Goal: Check status: Check status

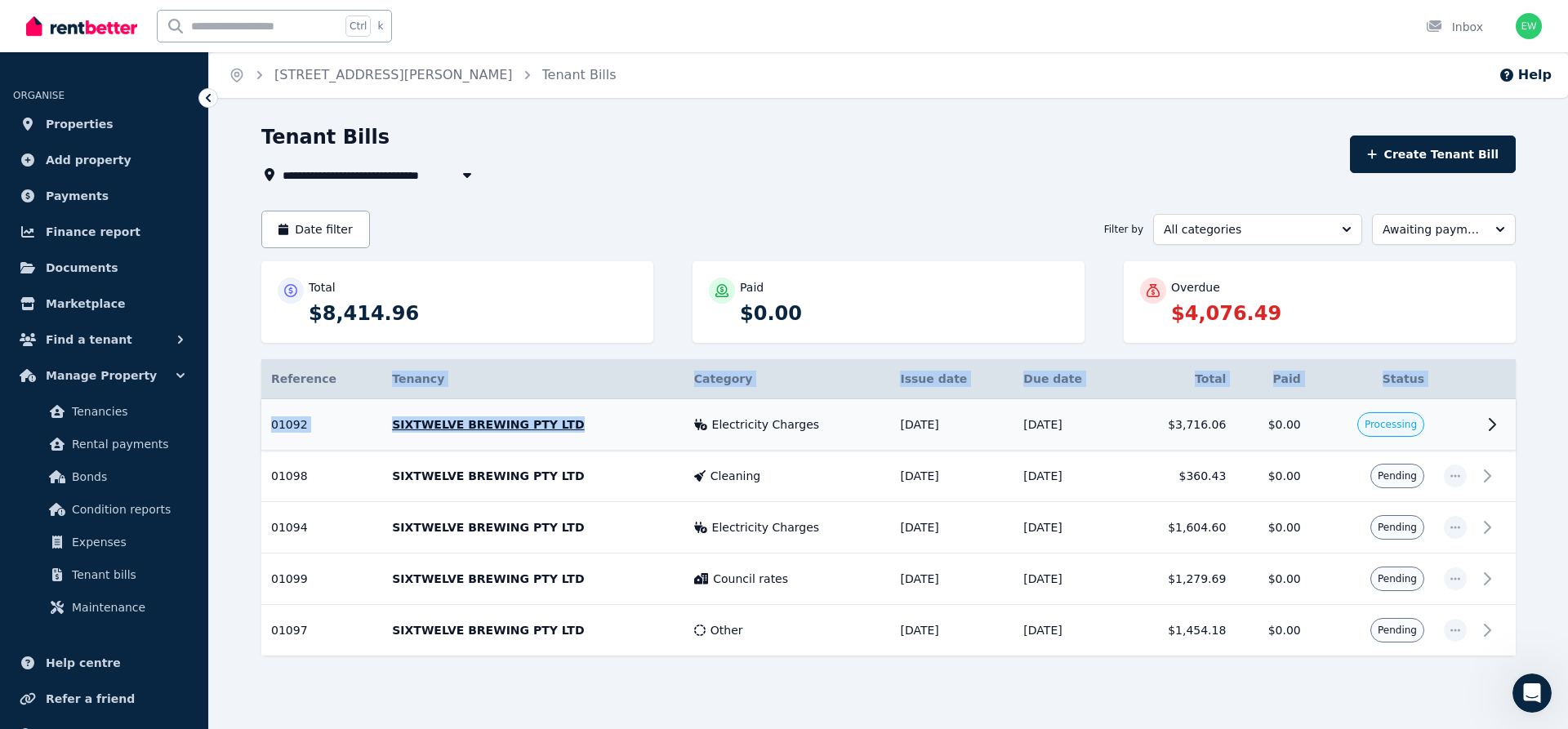
drag, startPoint x: 357, startPoint y: 405, endPoint x: 584, endPoint y: 418, distance: 227.4
click at [584, 418] on table "Reference Details Tenancy Category Issue date Due date Total Paid Status 01092 …" at bounding box center [888, 507] width 1255 height 296
click at [648, 429] on p "SIXTWELVE BREWING PTY LTD" at bounding box center [533, 425] width 282 height 17
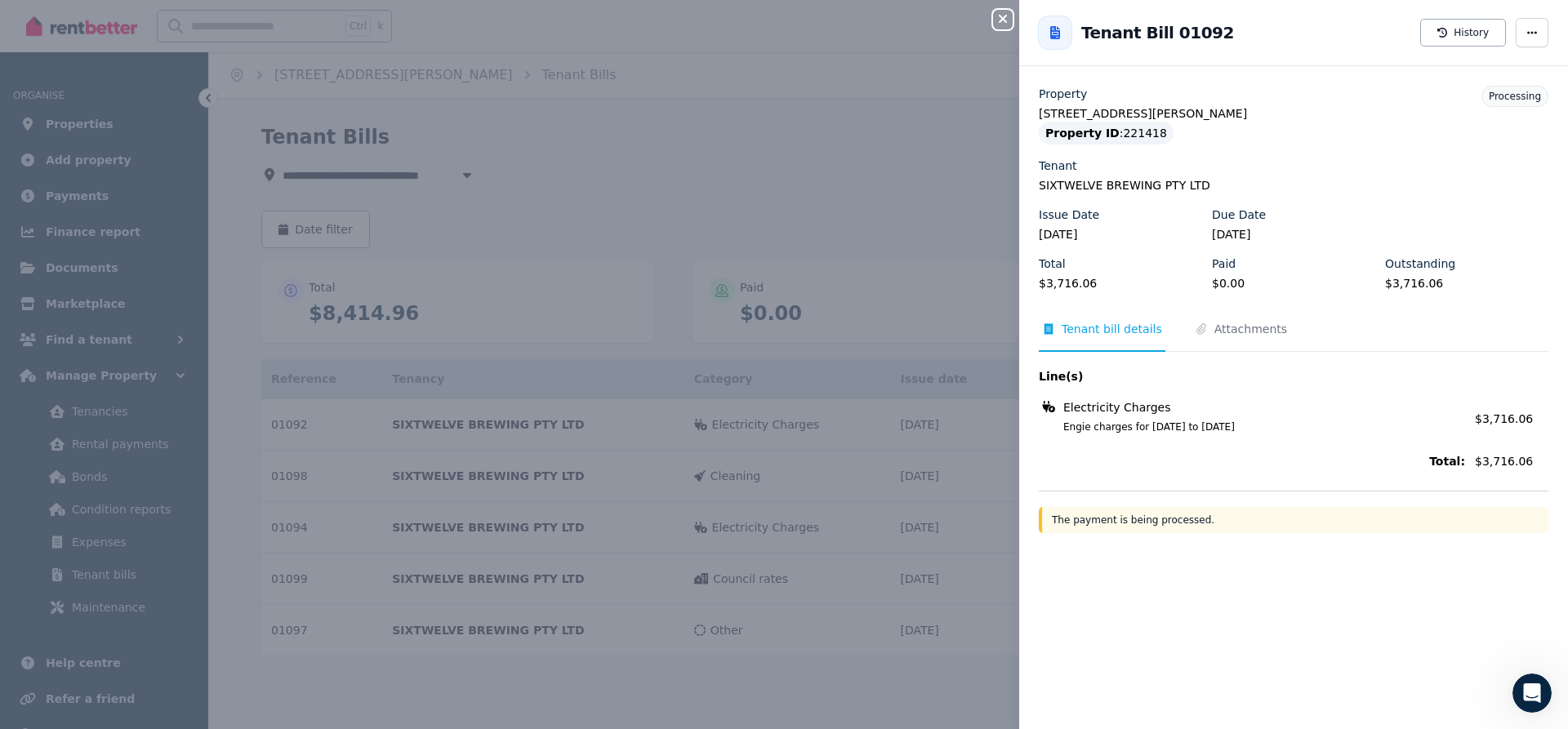
click at [1004, 18] on icon "button" at bounding box center [1003, 18] width 8 height 8
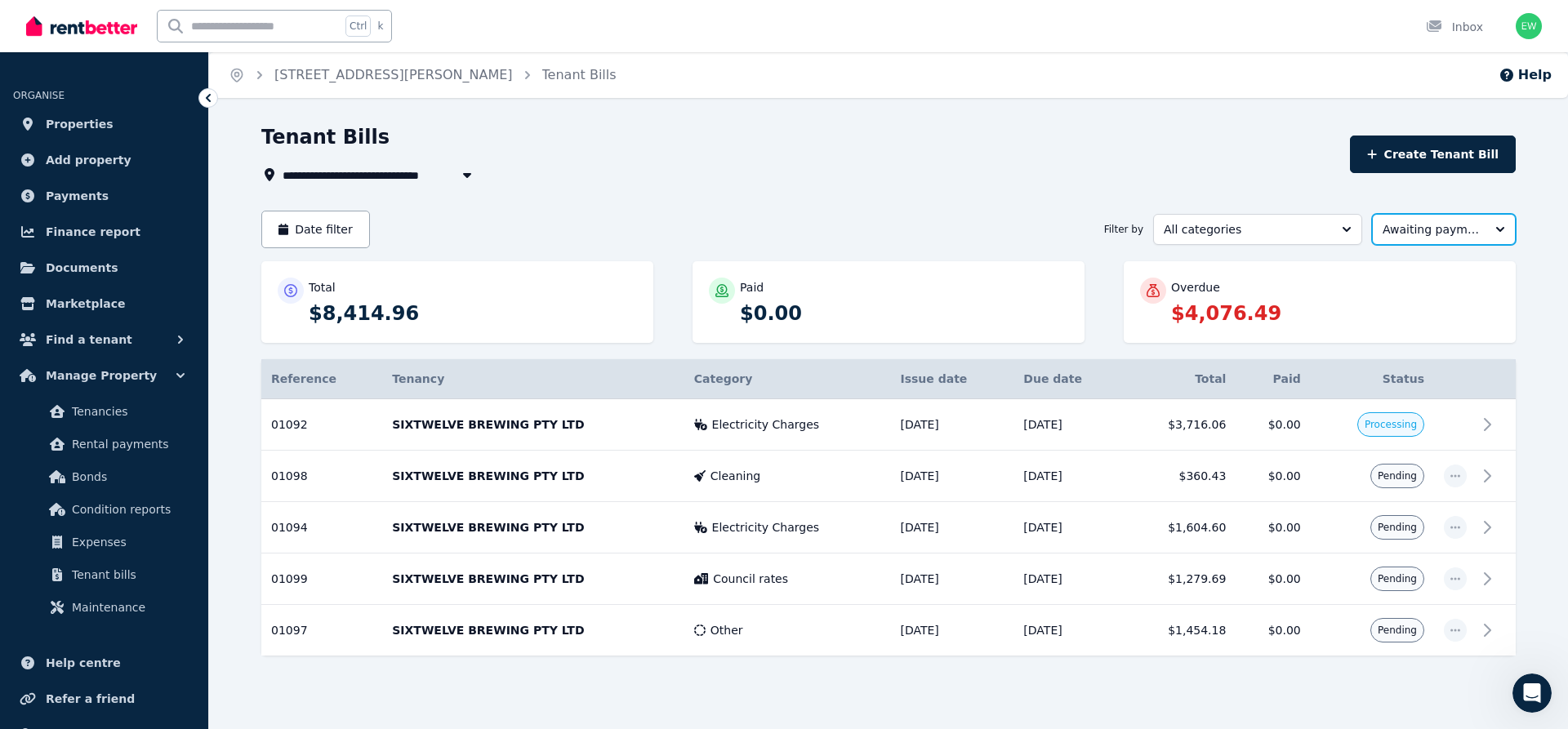
click at [1458, 230] on span "Awaiting payment" at bounding box center [1433, 230] width 99 height 17
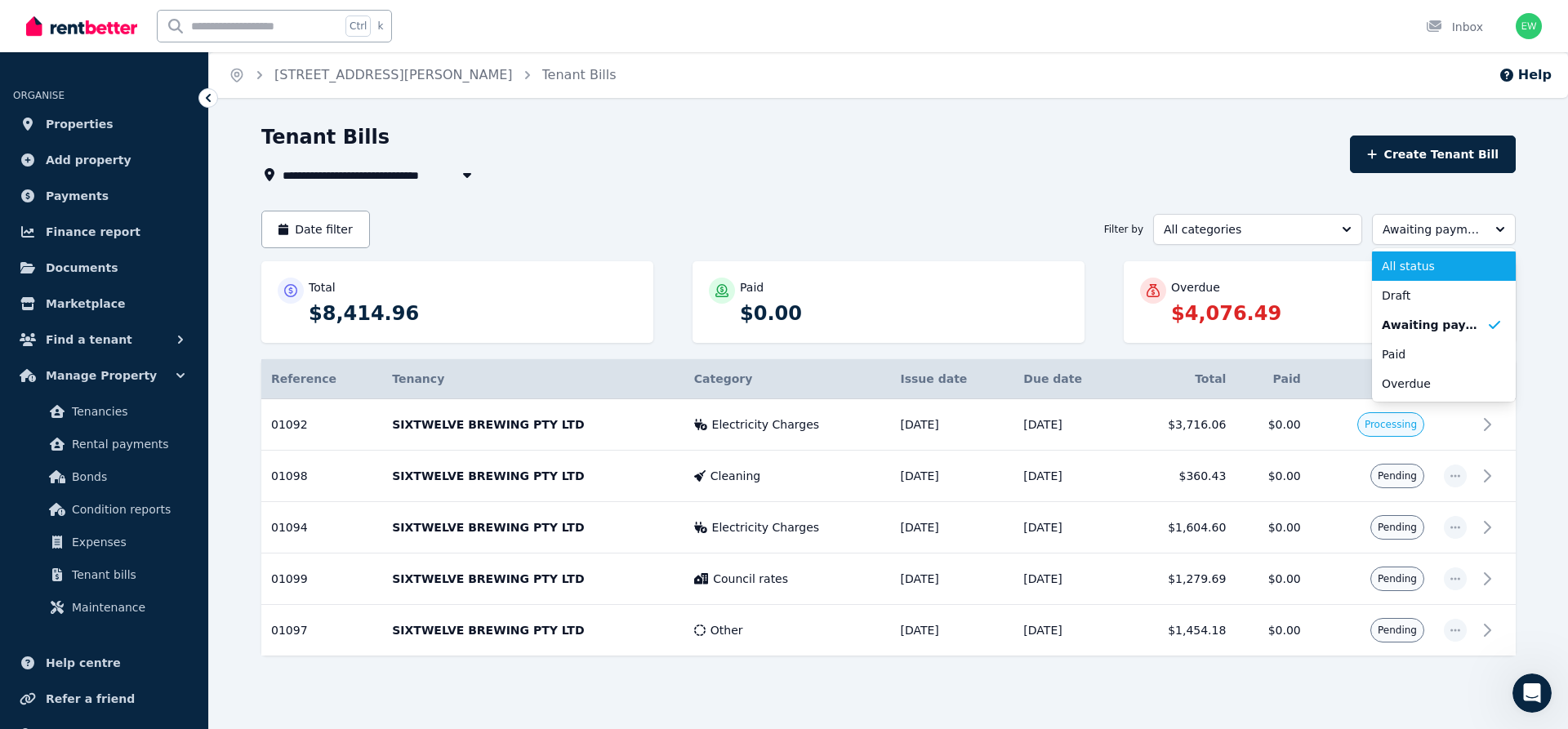
click at [1450, 279] on li "All status" at bounding box center [1443, 266] width 143 height 29
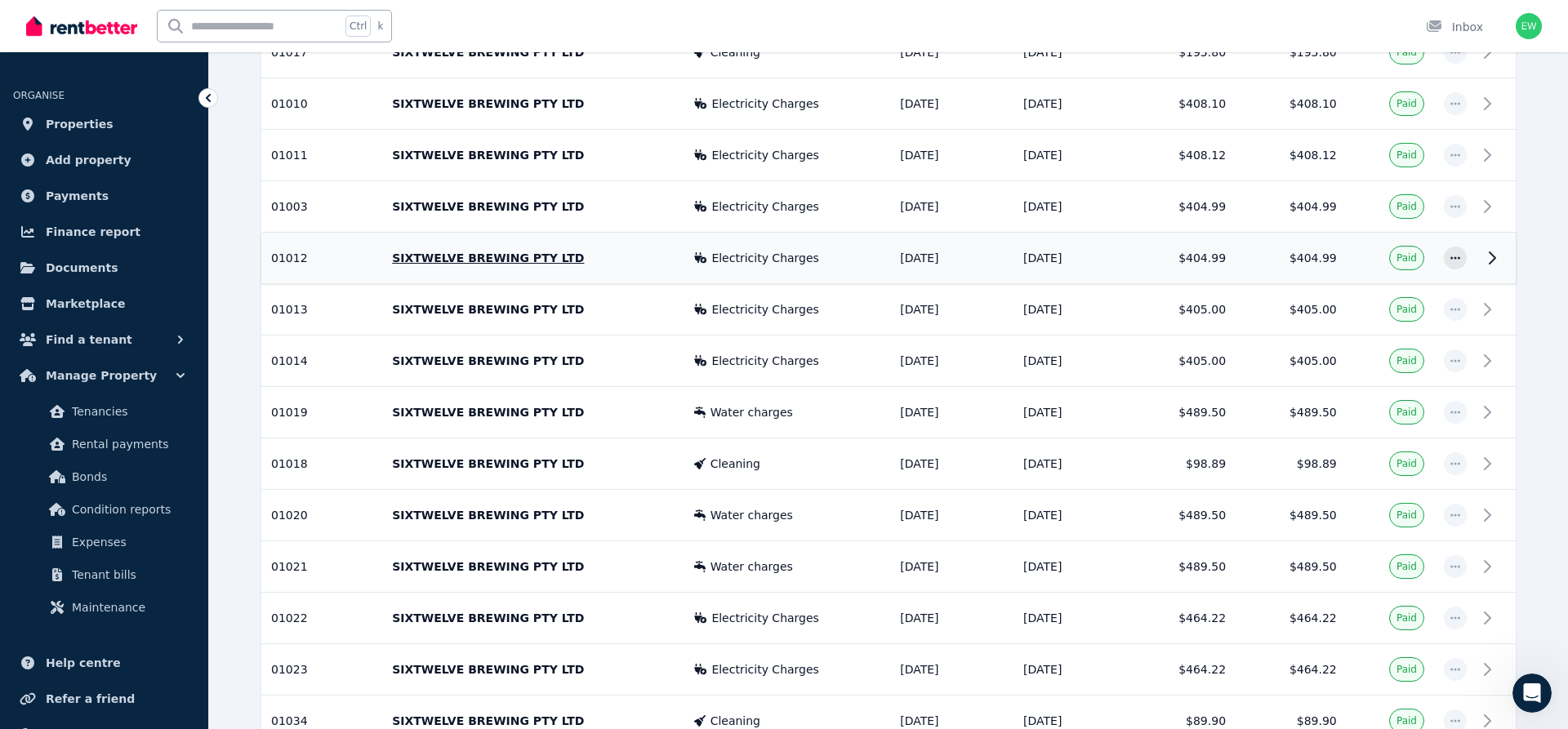
scroll to position [2333, 0]
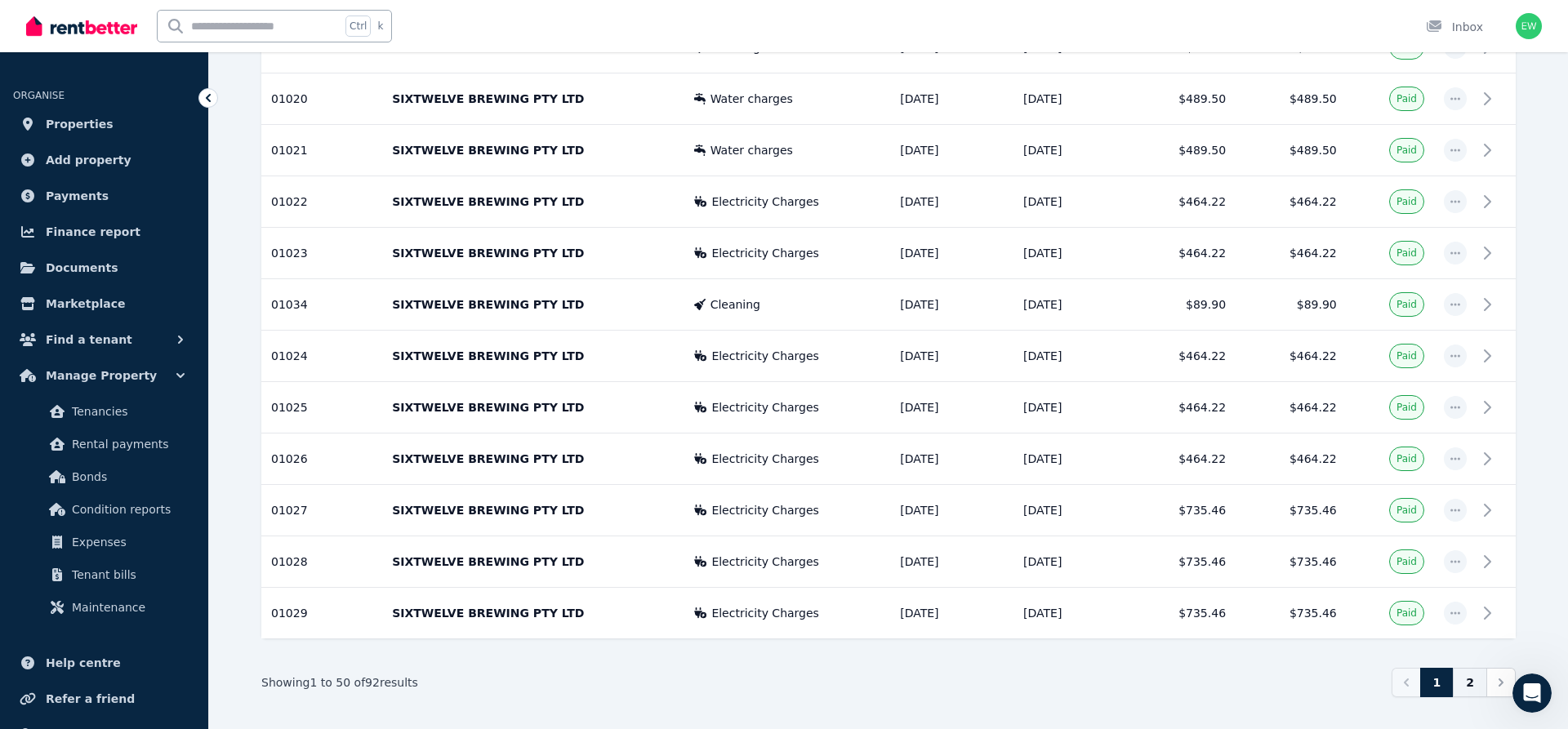
click at [1473, 685] on link "2" at bounding box center [1470, 682] width 34 height 29
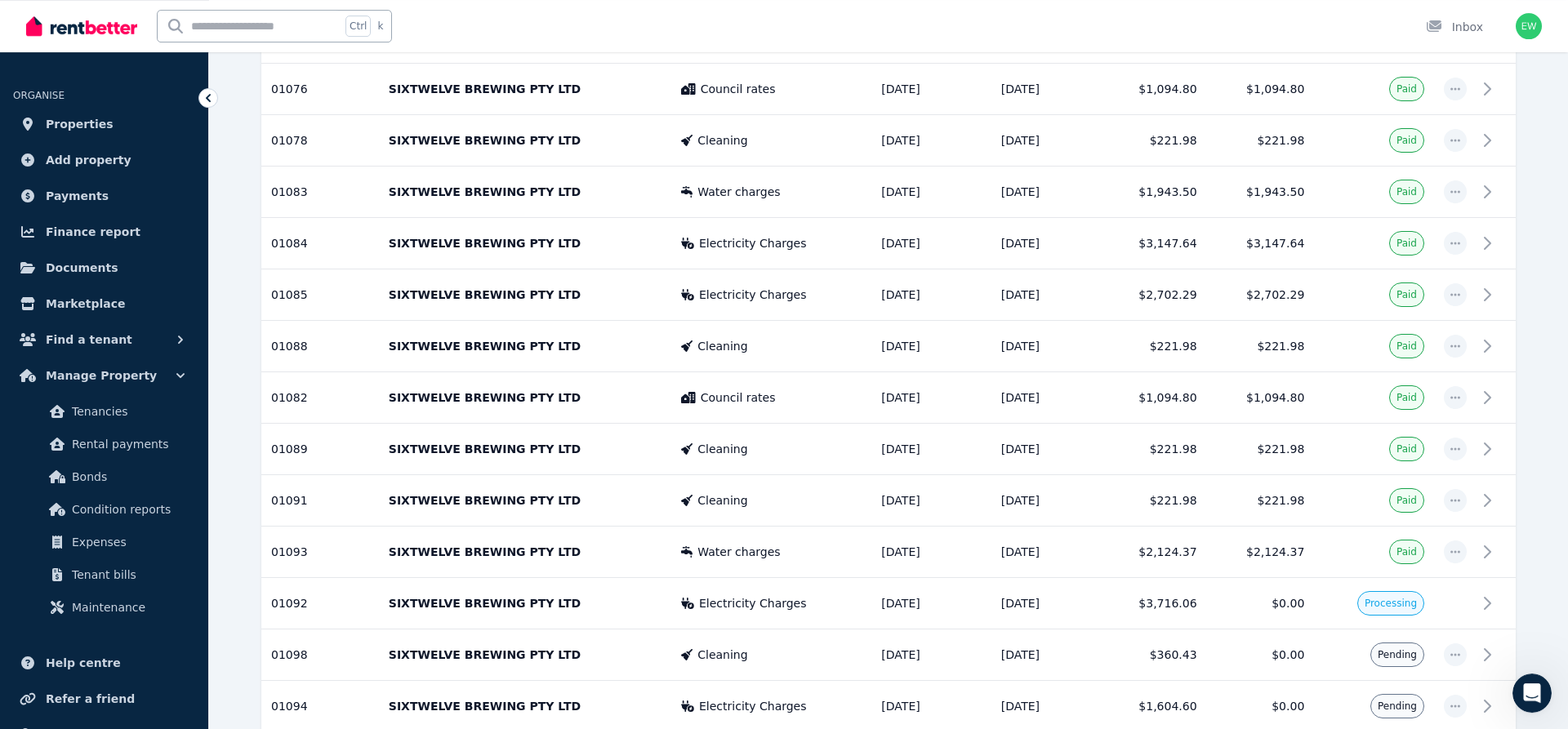
scroll to position [1750, 0]
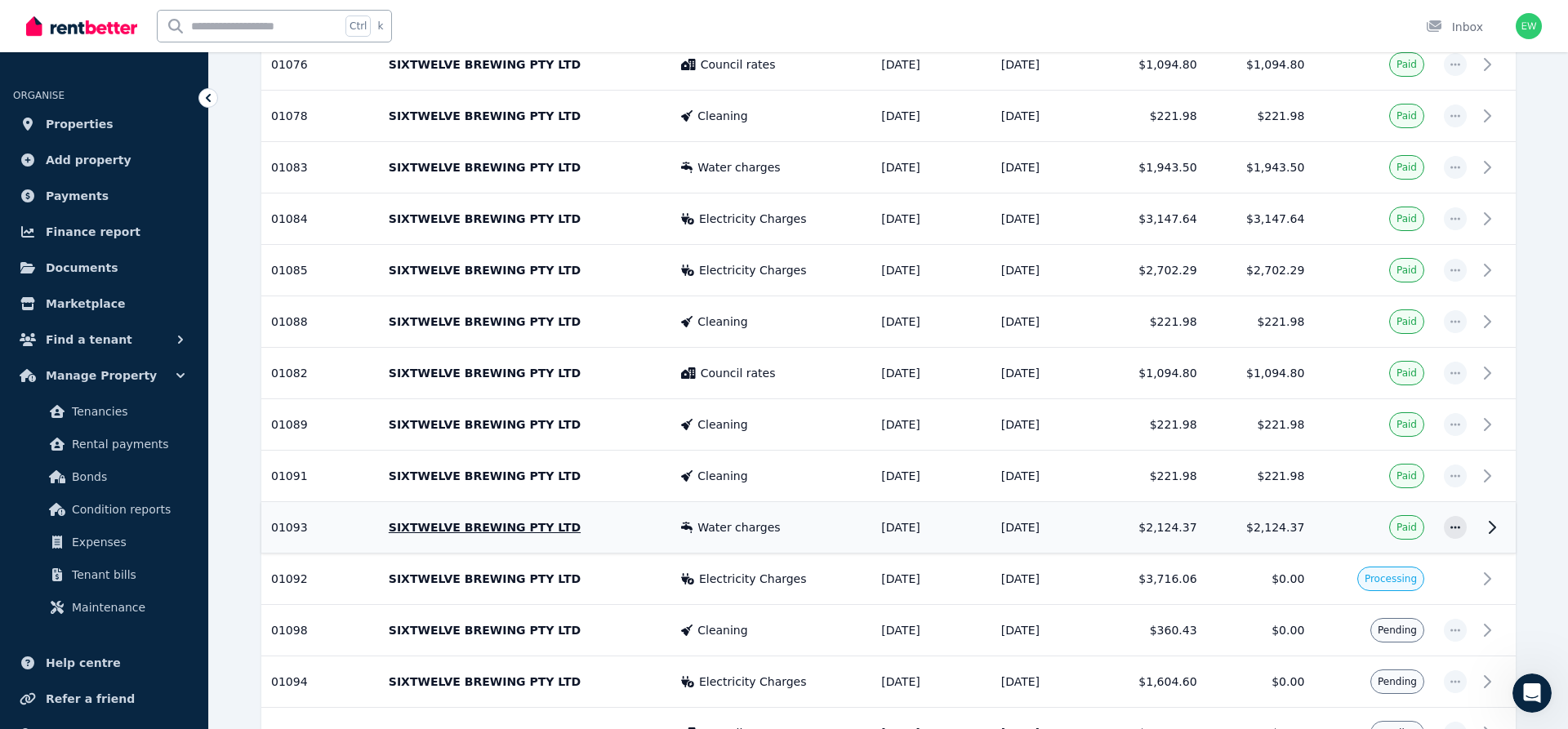
click at [580, 529] on p "SIXTWELVE BREWING PTY LTD" at bounding box center [525, 528] width 273 height 17
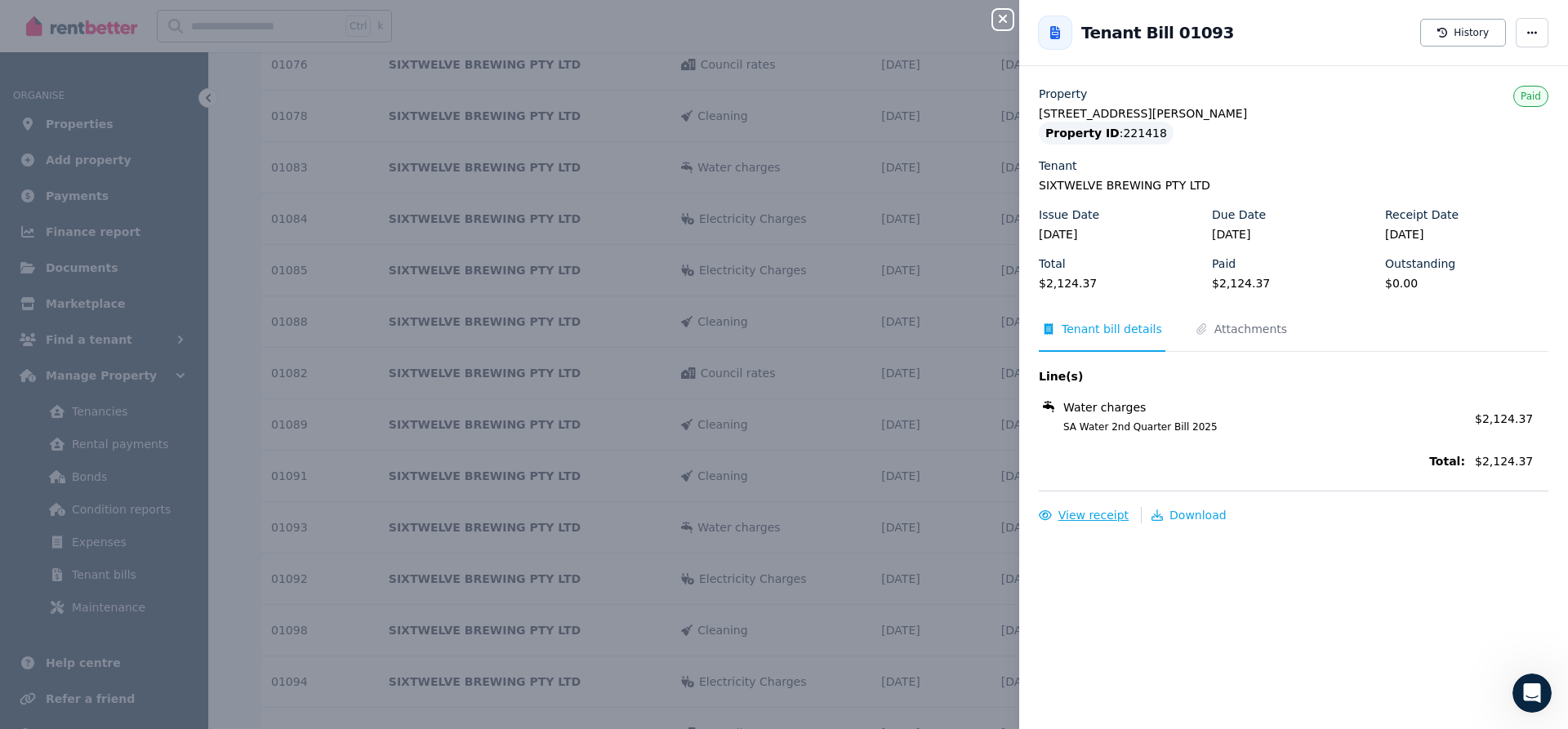
click at [1079, 509] on span "View receipt" at bounding box center [1094, 515] width 70 height 13
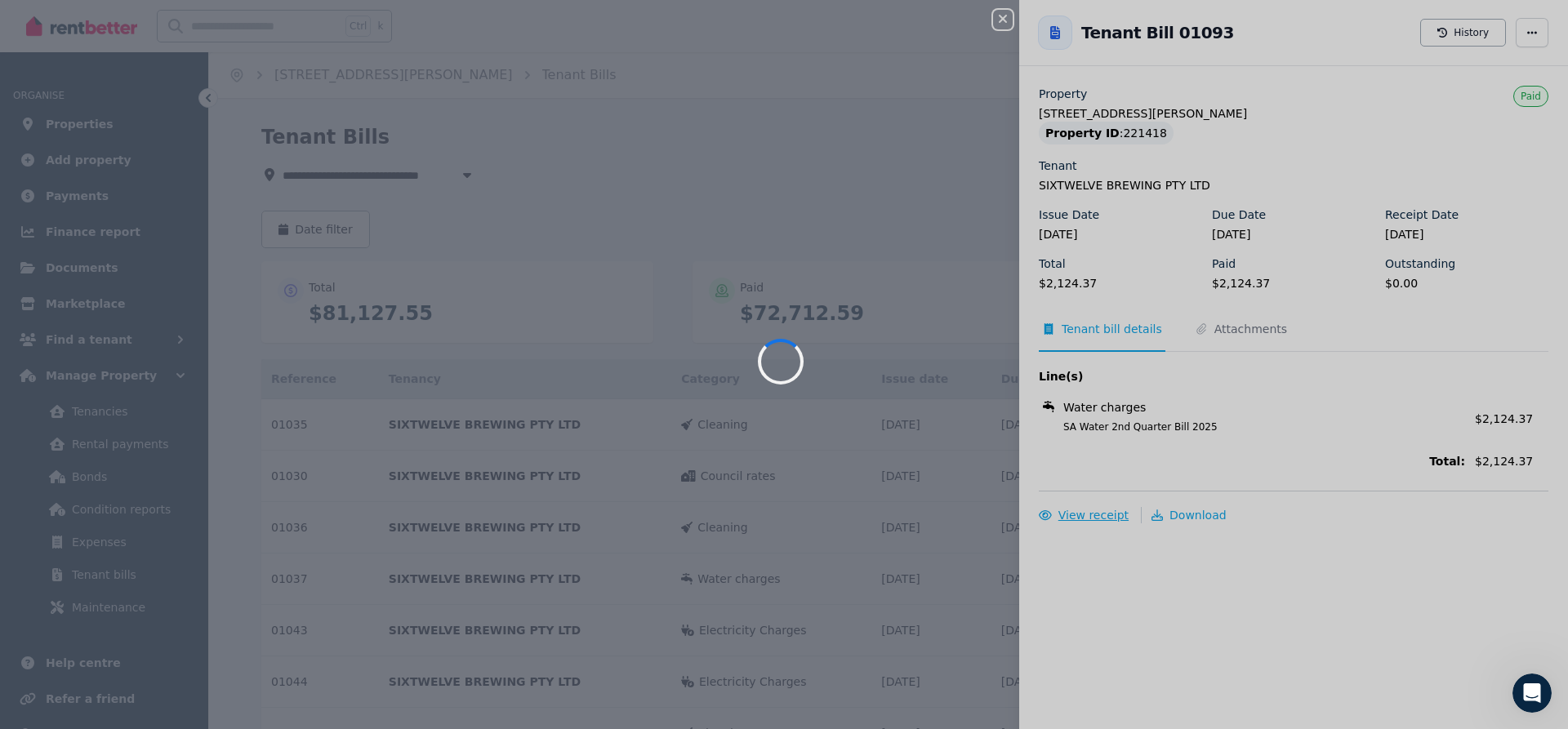
scroll to position [0, 0]
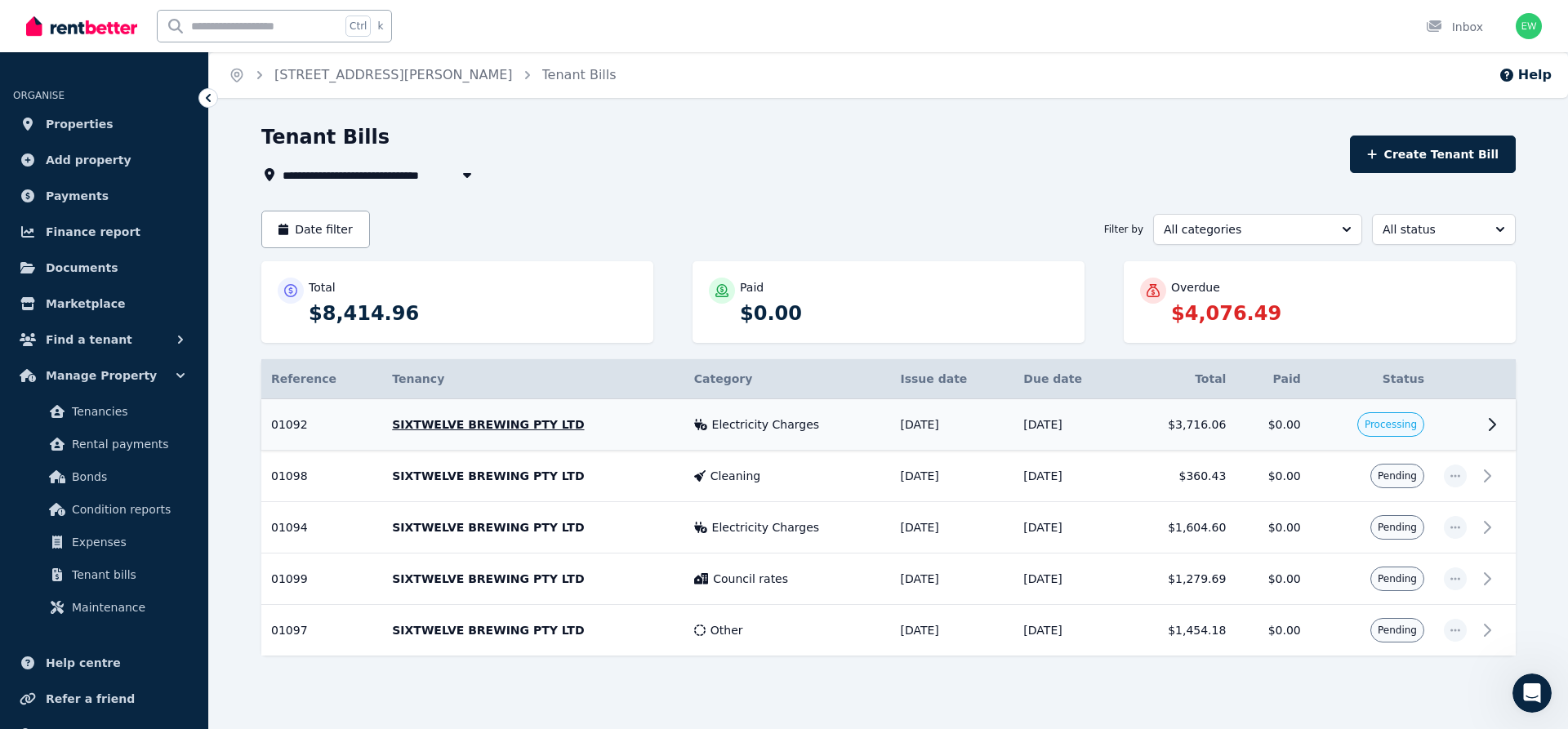
click at [748, 432] on span "Electricity Charges" at bounding box center [766, 425] width 108 height 17
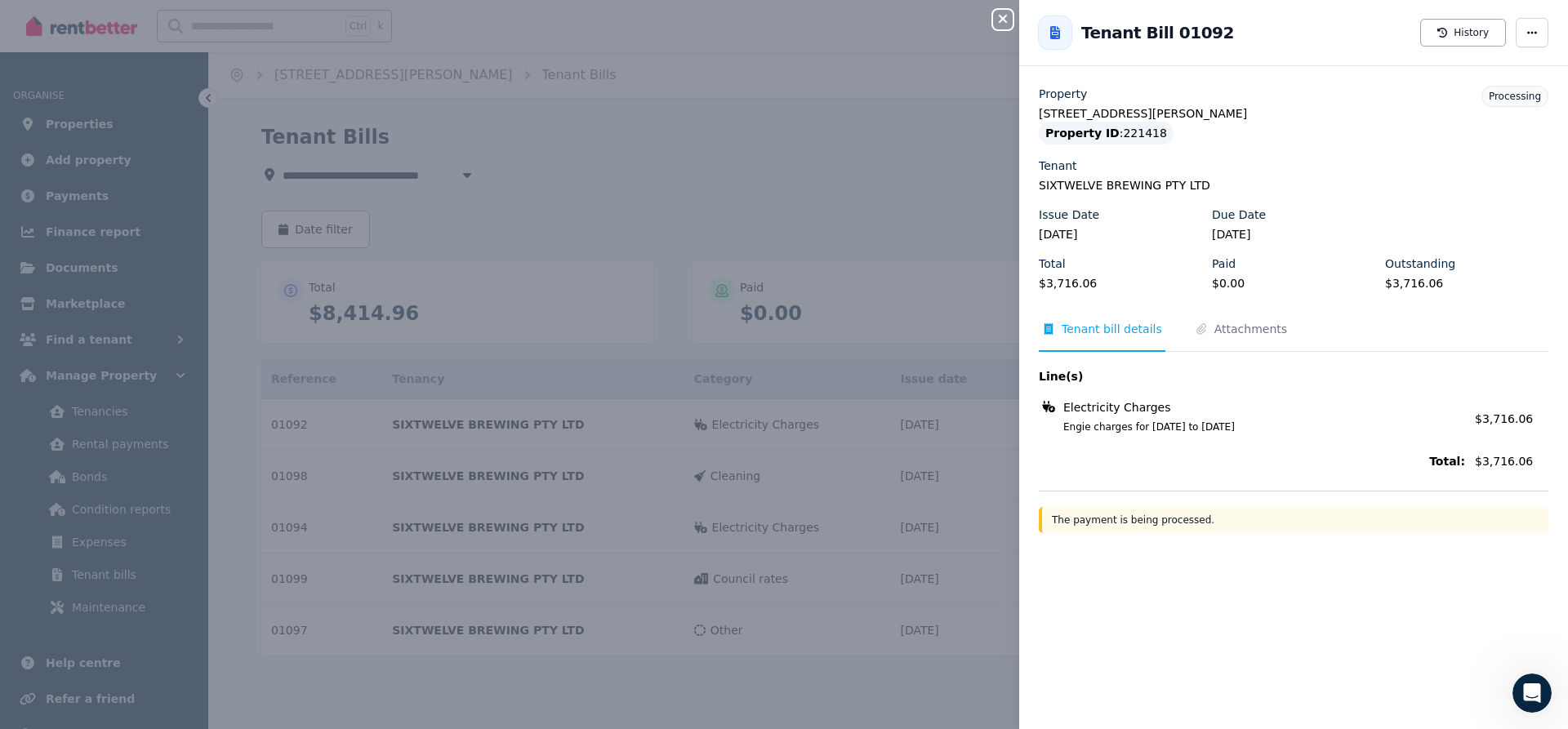
click at [1012, 12] on div "Close panel" at bounding box center [1010, 14] width 33 height 29
click at [1010, 14] on icon "button" at bounding box center [1003, 18] width 19 height 13
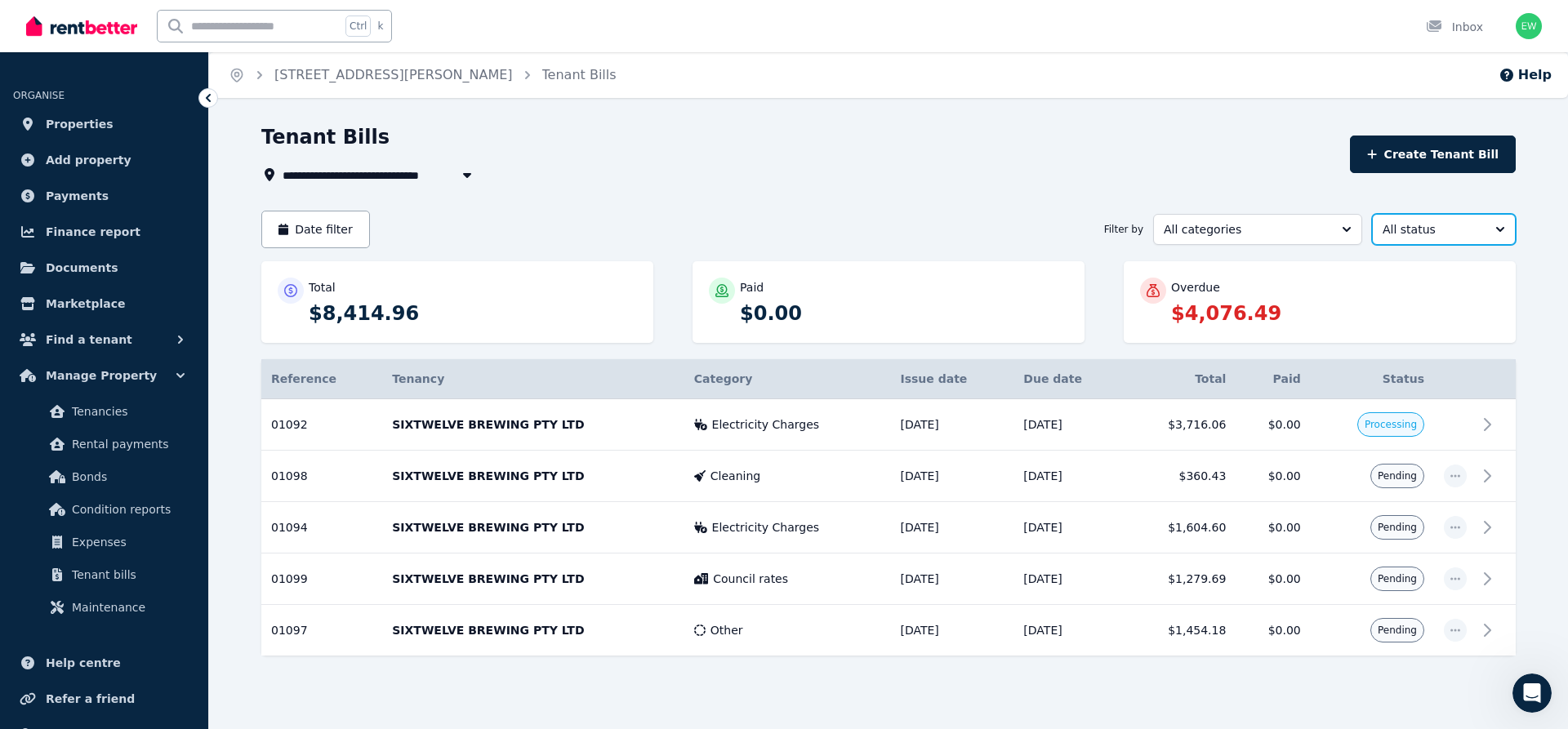
click at [1429, 223] on span "All status" at bounding box center [1433, 230] width 99 height 17
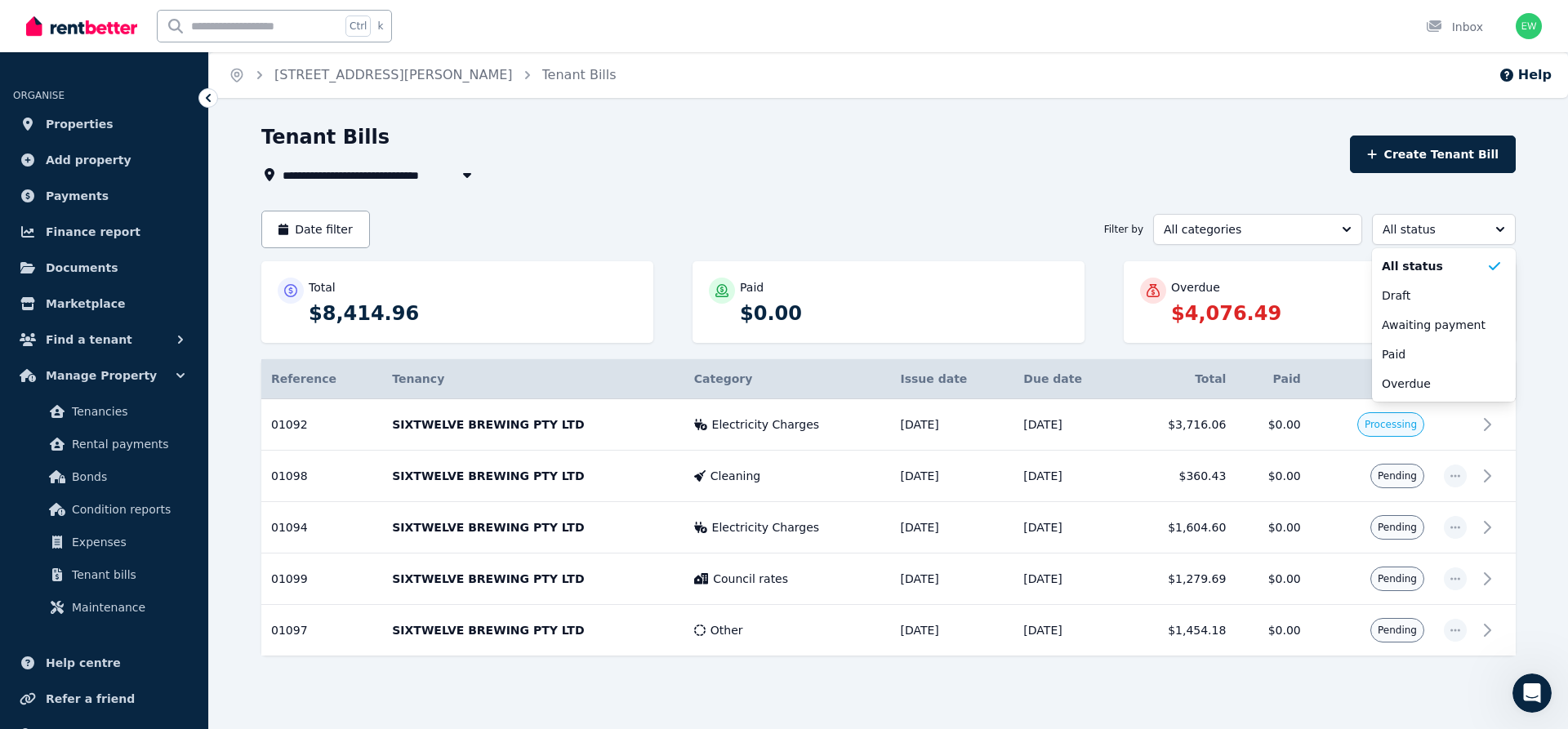
click at [995, 251] on div "**********" at bounding box center [888, 419] width 1255 height 591
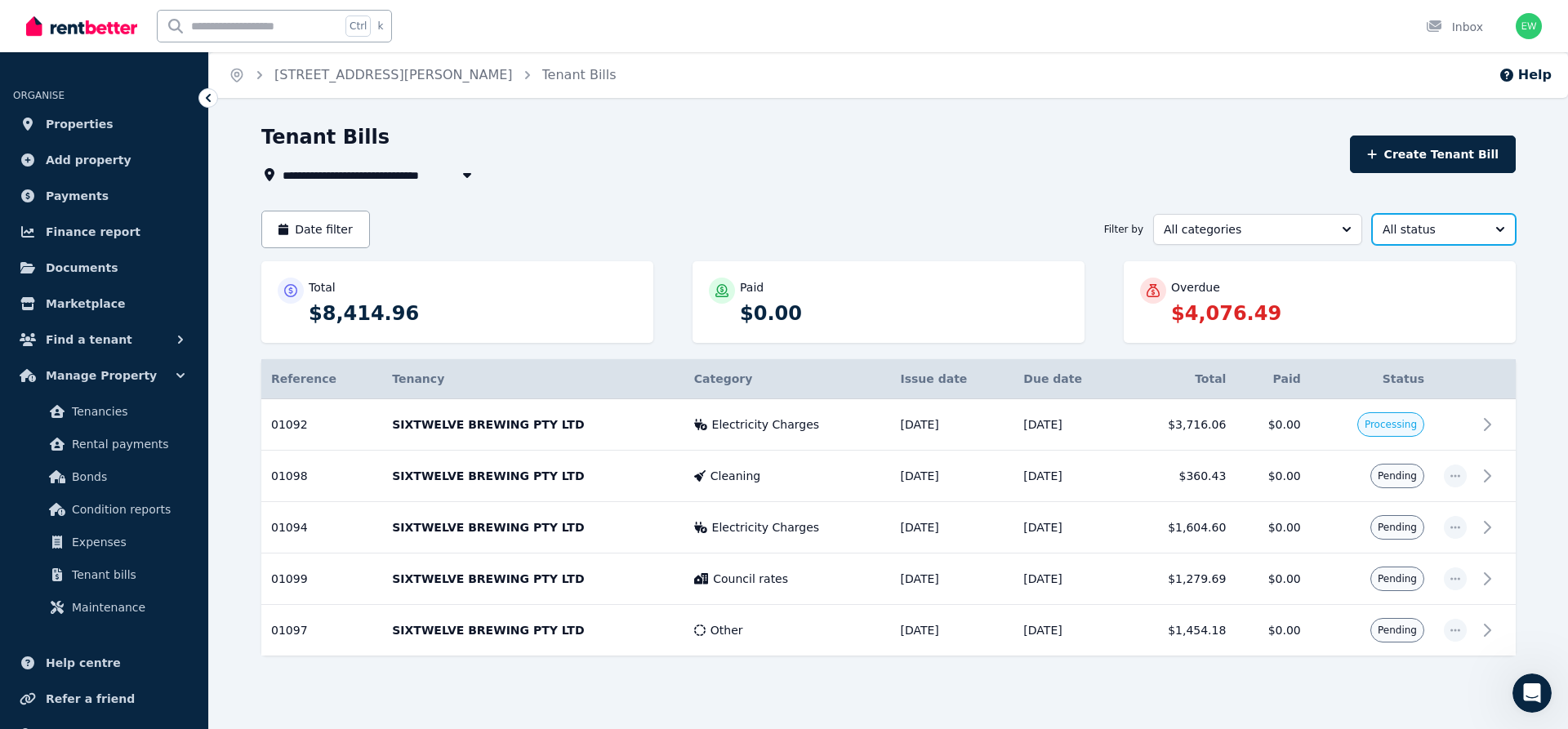
click at [1422, 228] on span "All status" at bounding box center [1433, 230] width 99 height 17
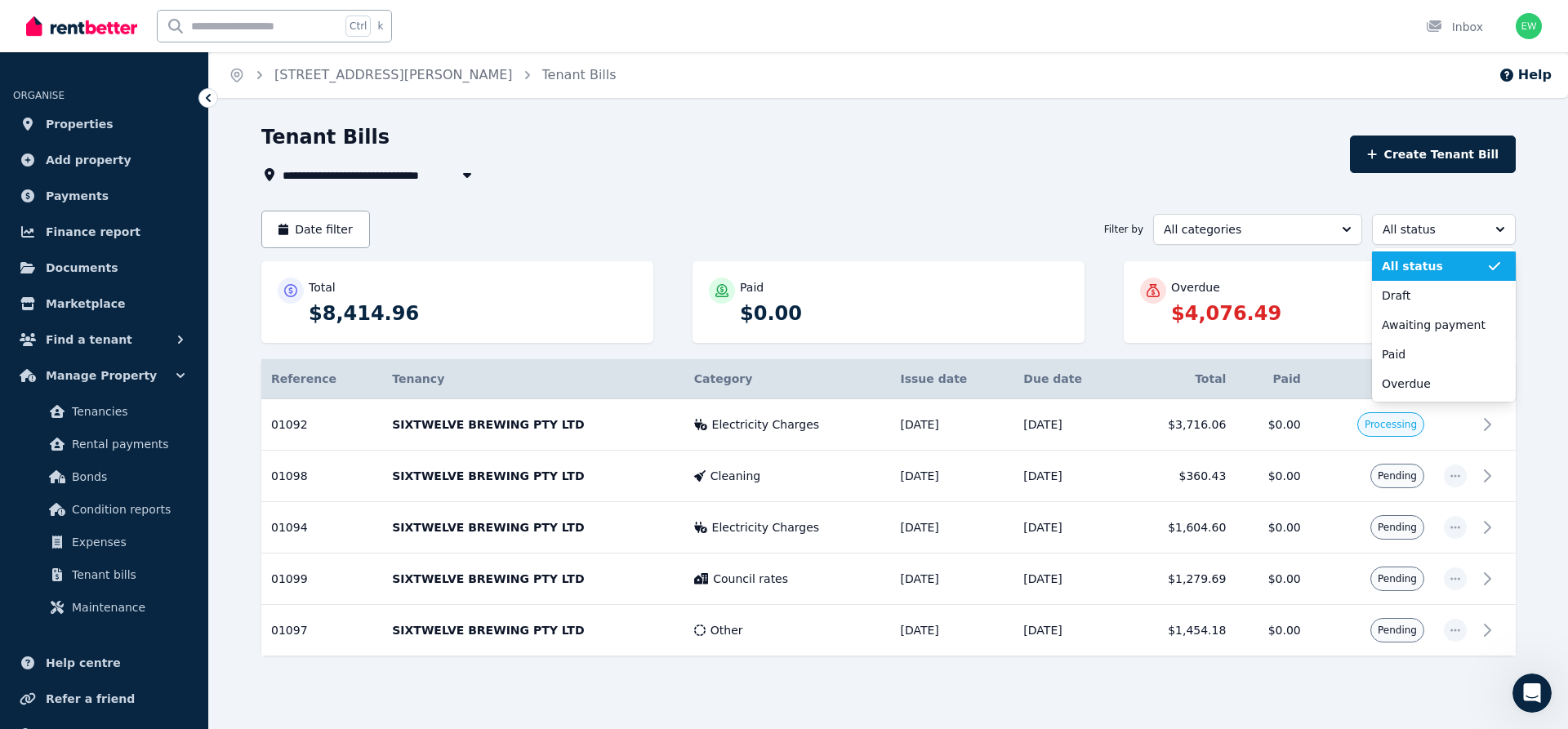
click at [1409, 267] on span "All status" at bounding box center [1434, 266] width 105 height 17
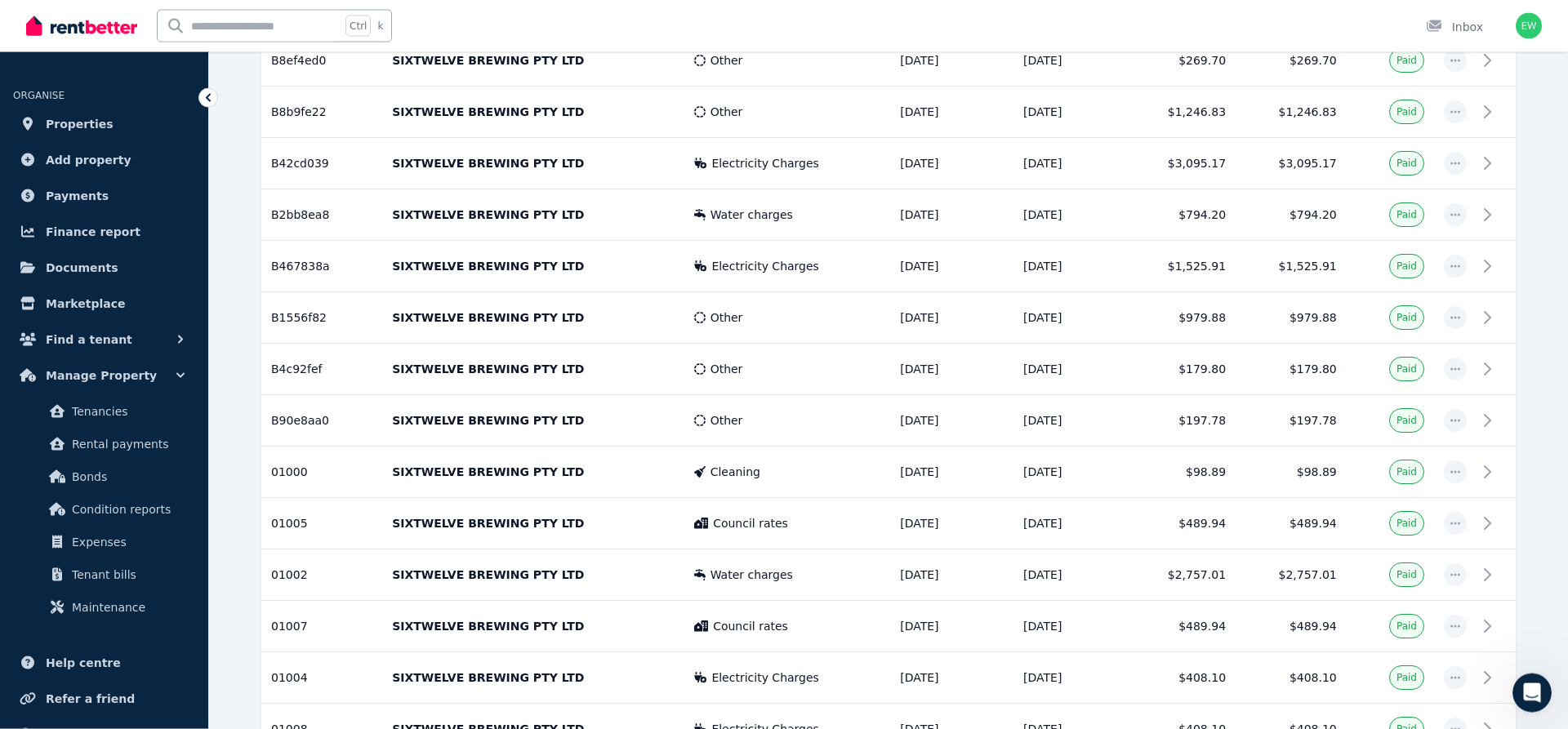
scroll to position [1166, 0]
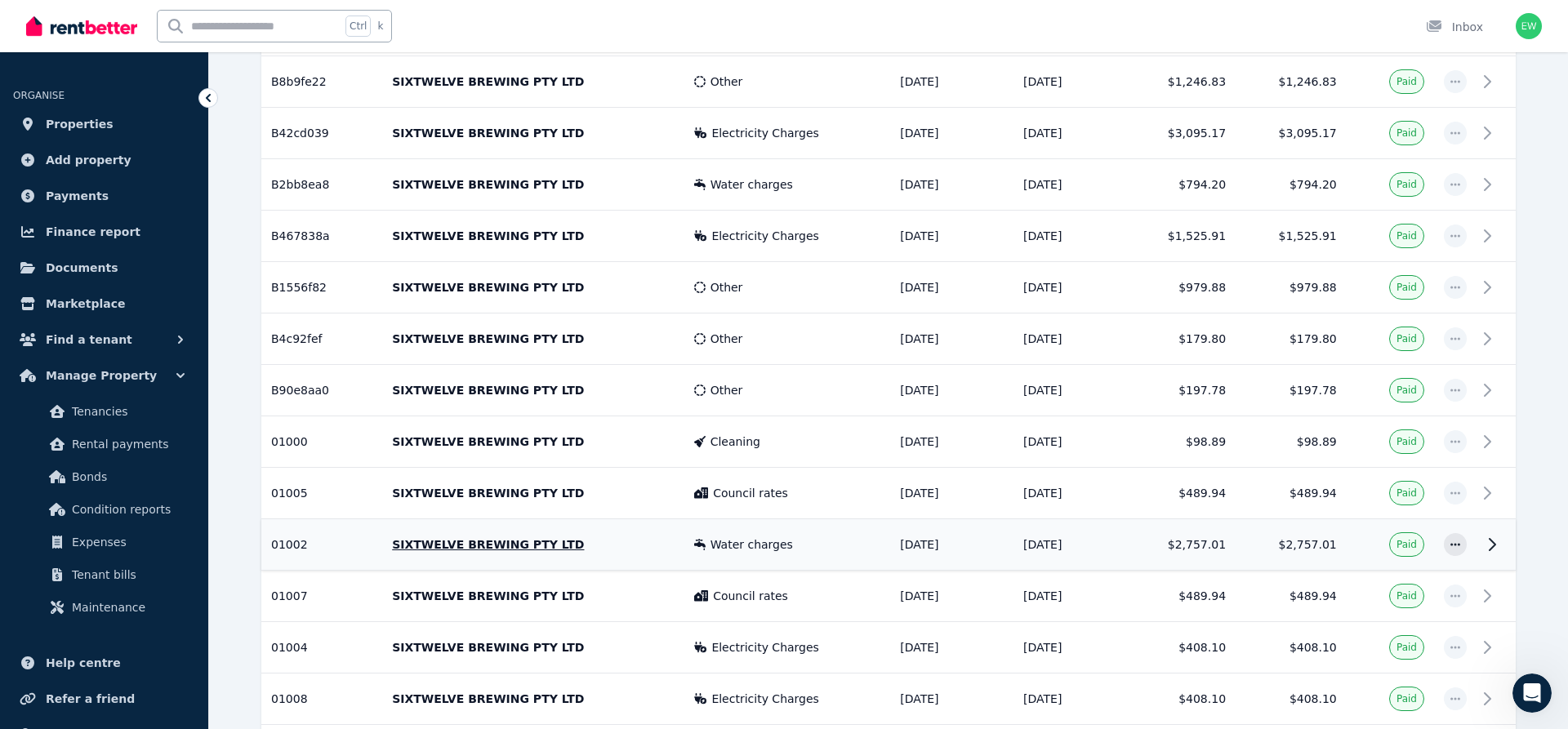
click at [1241, 535] on td "$2,757.01" at bounding box center [1291, 545] width 111 height 52
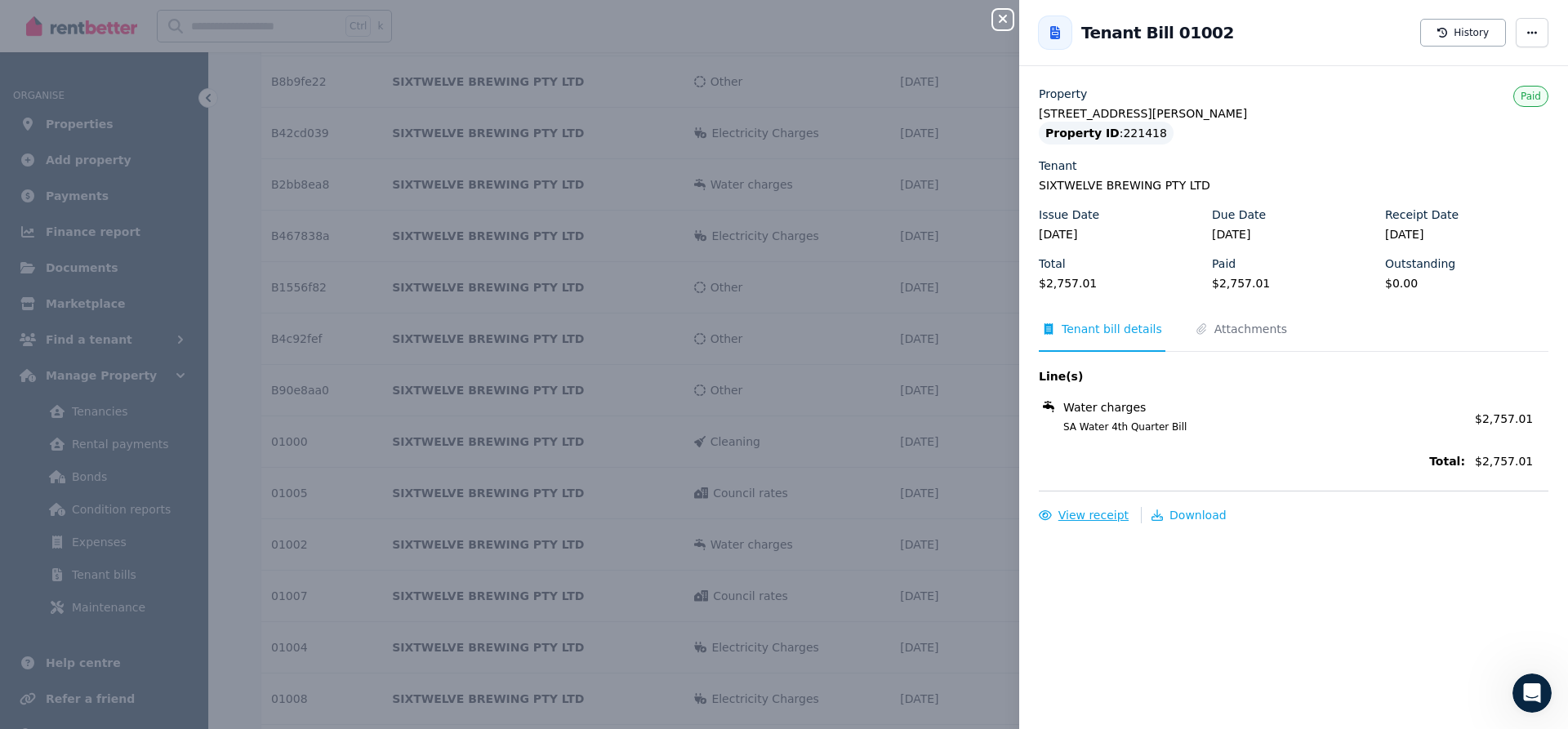
click at [1105, 514] on span "View receipt" at bounding box center [1094, 515] width 70 height 13
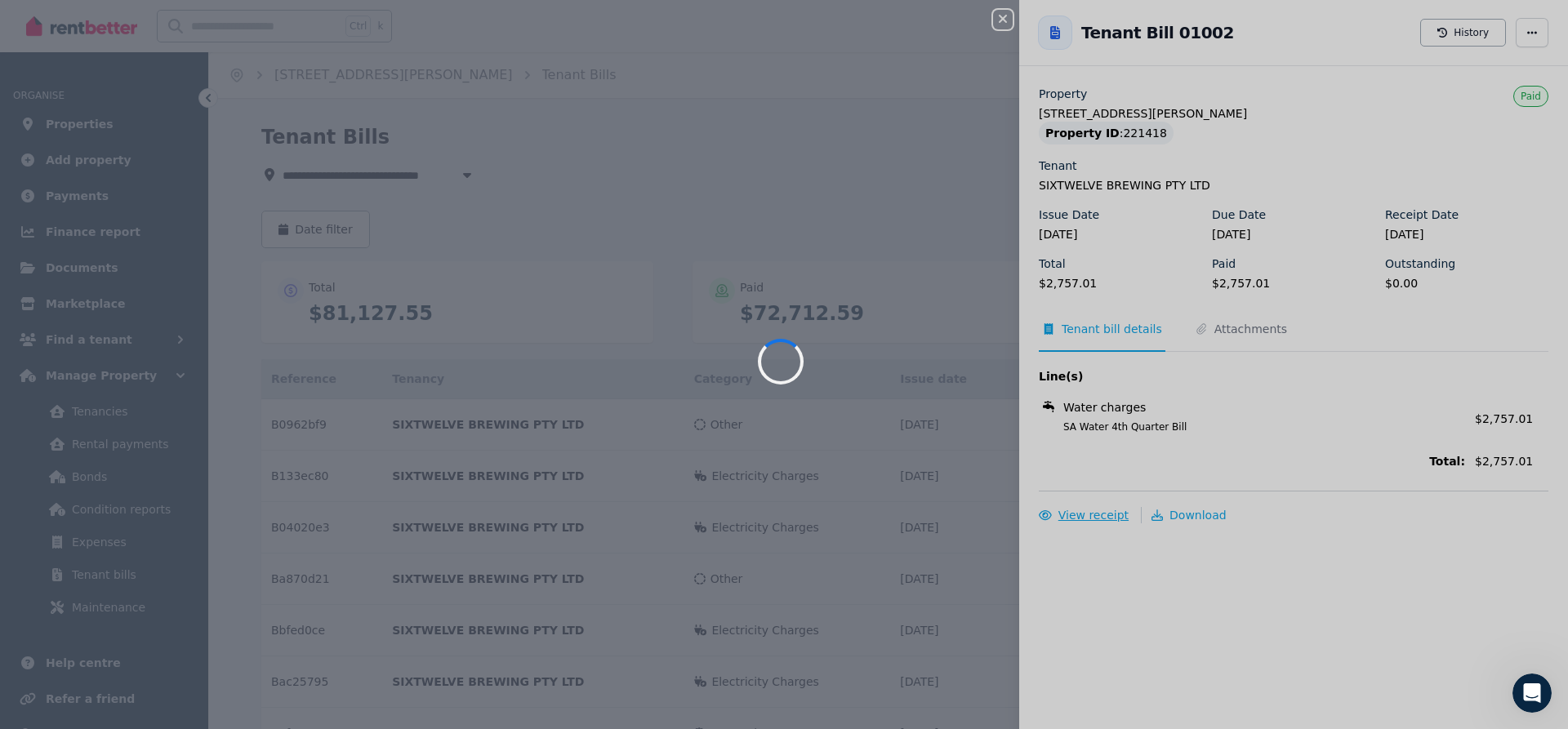
scroll to position [0, 0]
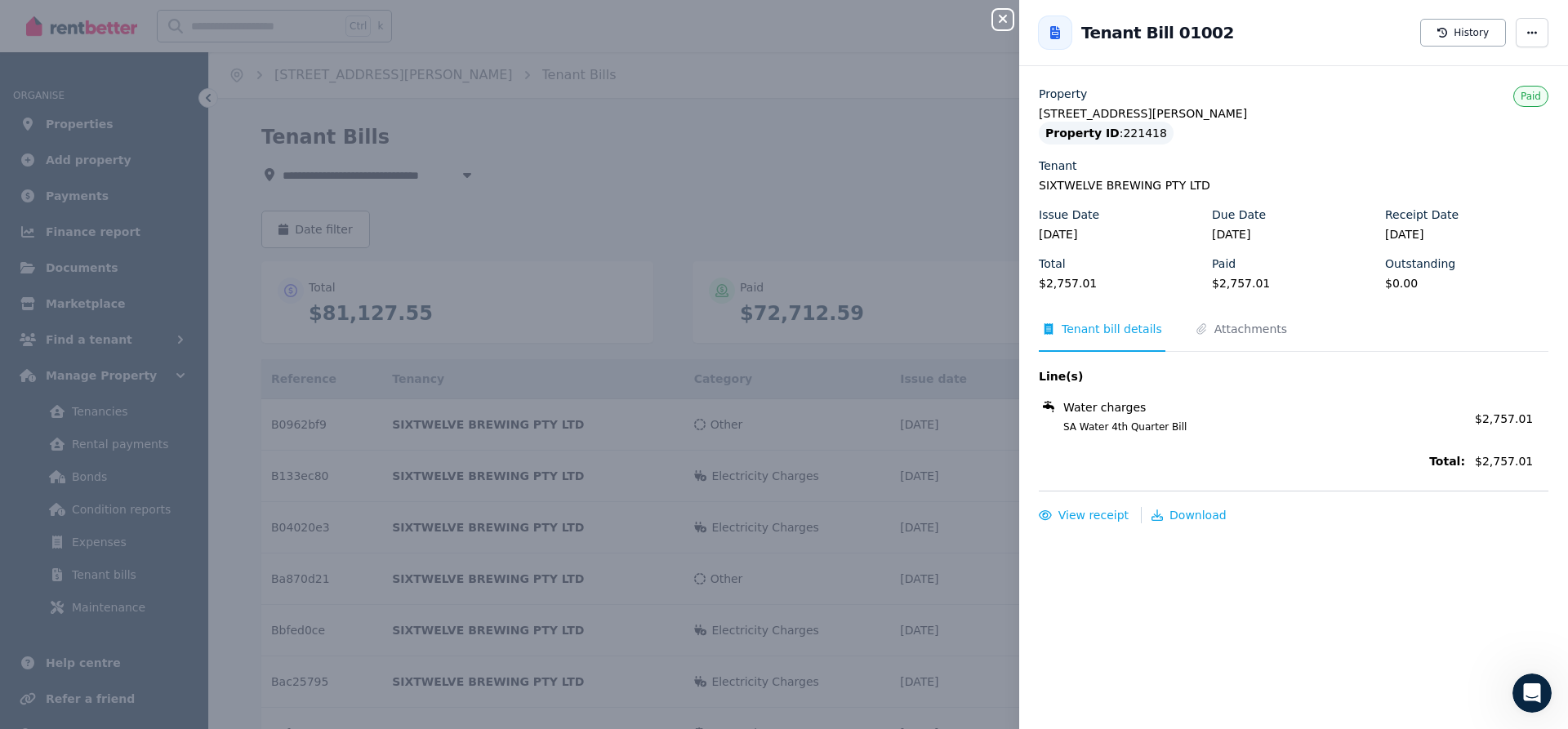
click at [1009, 16] on icon "button" at bounding box center [1003, 18] width 19 height 13
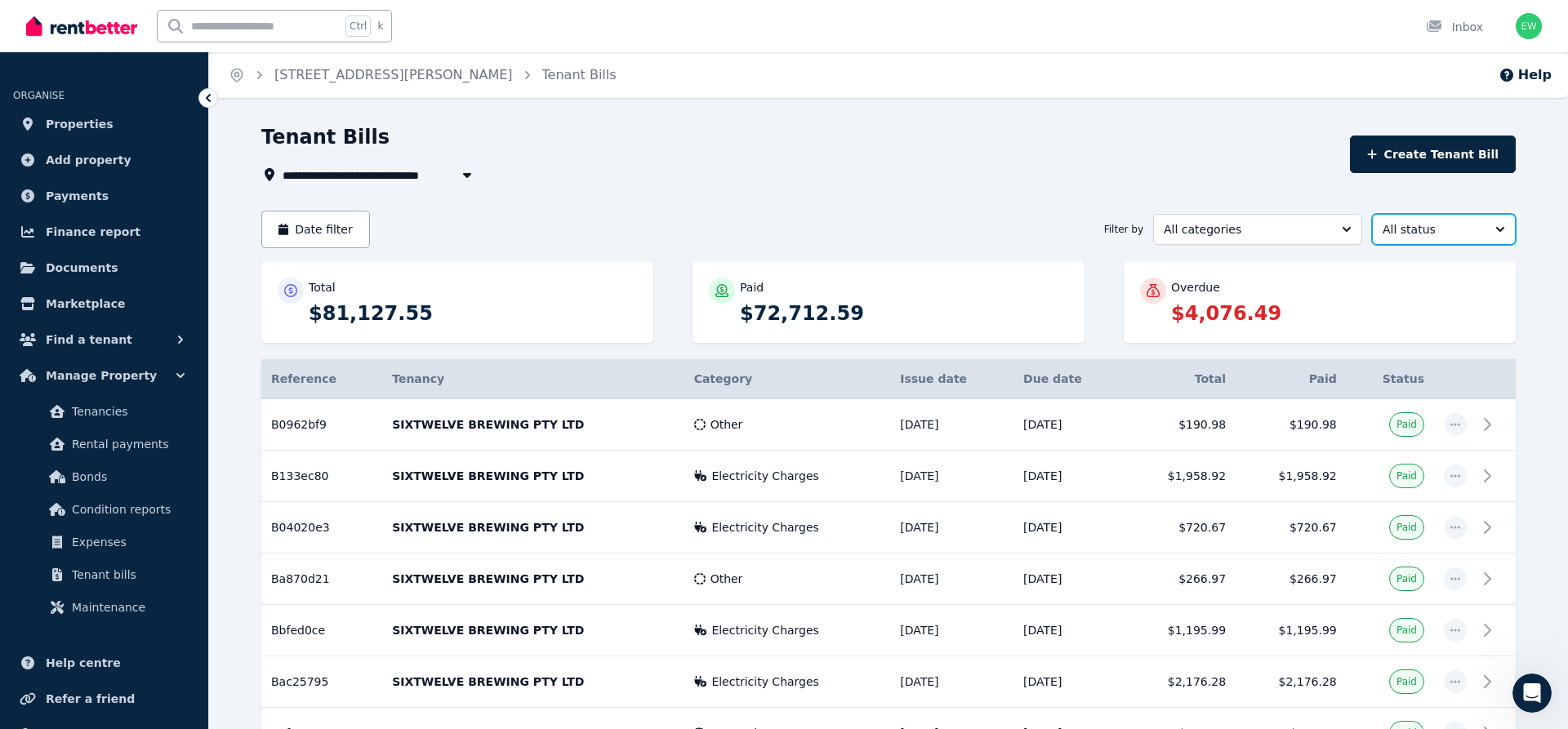
click at [1434, 231] on span "All status" at bounding box center [1433, 230] width 99 height 17
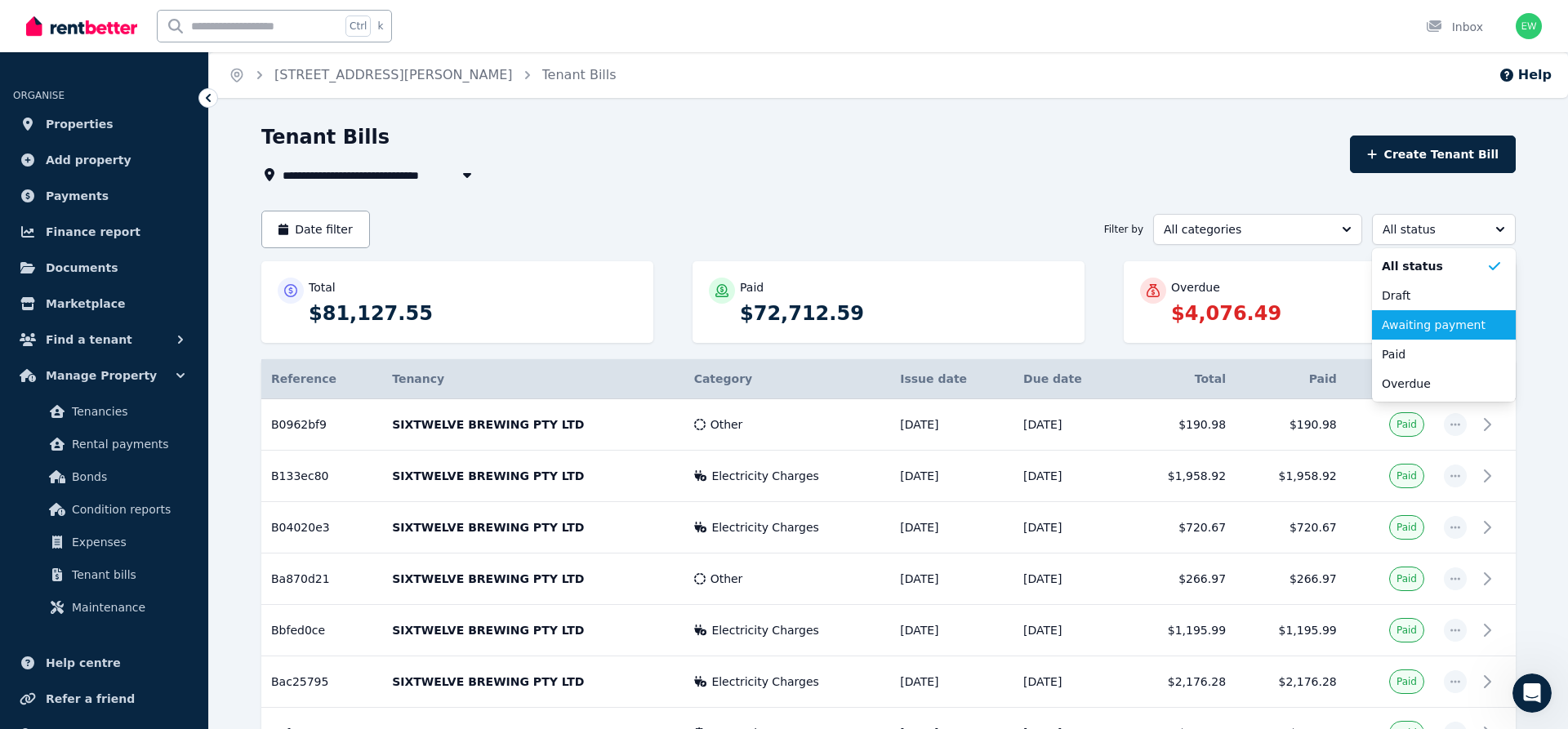
click at [1417, 331] on span "Awaiting payment" at bounding box center [1434, 324] width 105 height 17
